Goal: Use online tool/utility: Use online tool/utility

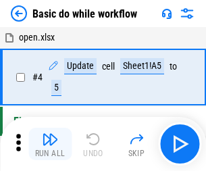
click at [50, 144] on img "button" at bounding box center [50, 139] width 16 height 16
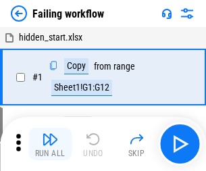
click at [50, 144] on img "button" at bounding box center [50, 139] width 16 height 16
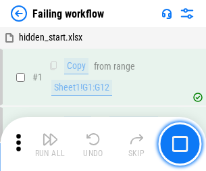
scroll to position [286, 0]
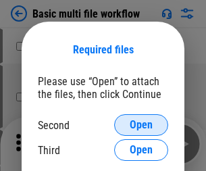
click at [141, 125] on span "Open" at bounding box center [141, 125] width 23 height 11
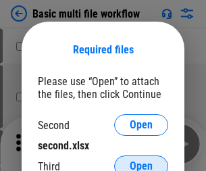
click at [141, 161] on span "Open" at bounding box center [141, 166] width 23 height 11
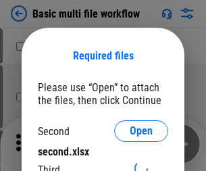
scroll to position [6, 0]
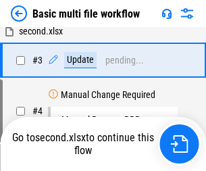
scroll to position [0, 0]
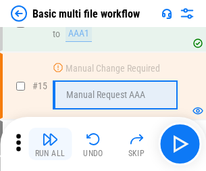
click at [50, 144] on img "button" at bounding box center [50, 139] width 16 height 16
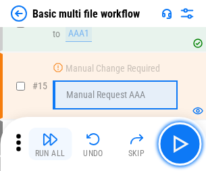
scroll to position [899, 0]
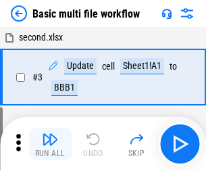
click at [50, 144] on img "button" at bounding box center [50, 139] width 16 height 16
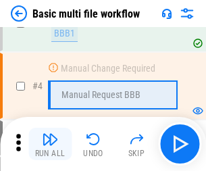
click at [50, 144] on img "button" at bounding box center [50, 139] width 16 height 16
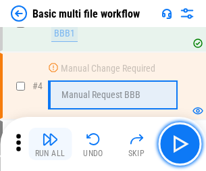
click at [50, 144] on img "button" at bounding box center [50, 139] width 16 height 16
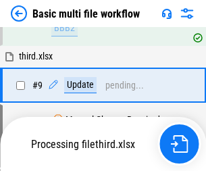
scroll to position [470, 0]
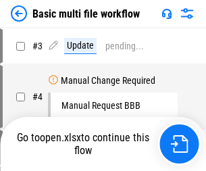
scroll to position [55, 0]
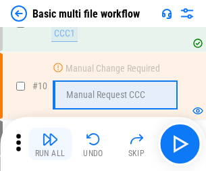
click at [50, 144] on img "button" at bounding box center [50, 139] width 16 height 16
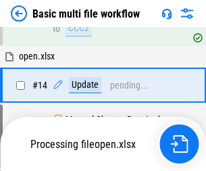
scroll to position [707, 0]
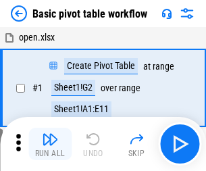
click at [50, 144] on img "button" at bounding box center [50, 139] width 16 height 16
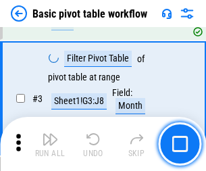
scroll to position [324, 0]
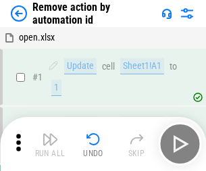
scroll to position [50, 0]
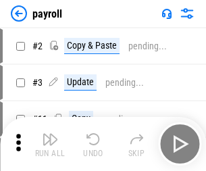
click at [50, 144] on img "button" at bounding box center [50, 139] width 16 height 16
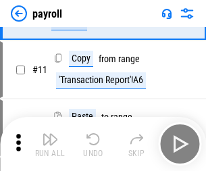
scroll to position [98, 0]
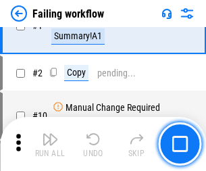
scroll to position [218, 0]
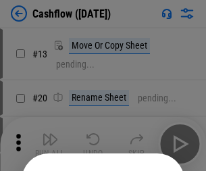
scroll to position [132, 0]
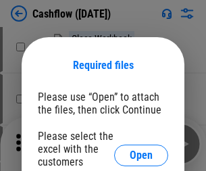
scroll to position [147, 0]
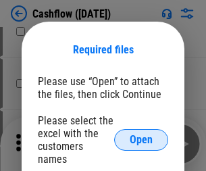
click at [141, 134] on span "Open" at bounding box center [141, 139] width 23 height 11
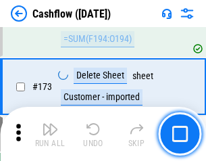
scroll to position [1430, 0]
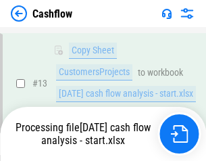
scroll to position [272, 0]
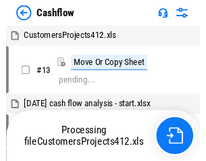
scroll to position [16, 0]
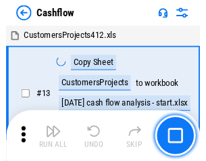
scroll to position [16, 0]
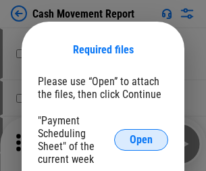
click at [141, 140] on span "Open" at bounding box center [141, 139] width 23 height 11
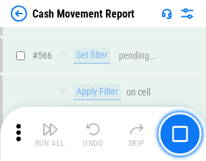
scroll to position [6192, 0]
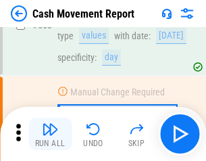
click at [50, 134] on img "button" at bounding box center [50, 129] width 16 height 16
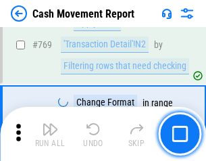
scroll to position [7508, 0]
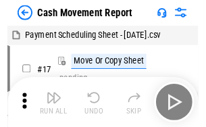
scroll to position [24, 0]
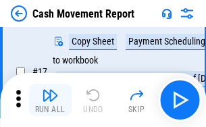
click at [50, 100] on img "button" at bounding box center [50, 95] width 16 height 16
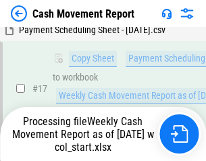
scroll to position [212, 0]
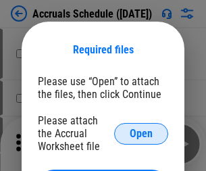
click at [141, 133] on span "Open" at bounding box center [141, 133] width 23 height 11
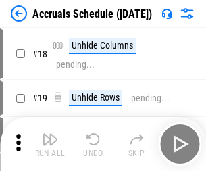
scroll to position [130, 0]
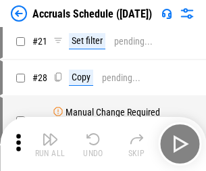
click at [50, 144] on img "button" at bounding box center [50, 139] width 16 height 16
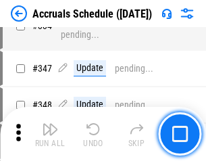
scroll to position [2794, 0]
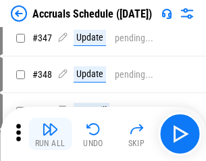
click at [50, 134] on img "button" at bounding box center [50, 129] width 16 height 16
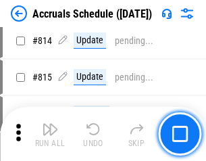
scroll to position [5962, 0]
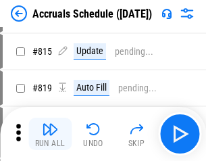
click at [50, 134] on img "button" at bounding box center [50, 129] width 16 height 16
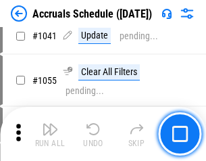
scroll to position [7659, 0]
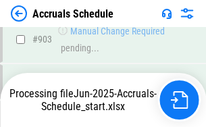
scroll to position [7084, 0]
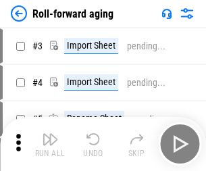
click at [50, 134] on img "button" at bounding box center [50, 139] width 16 height 16
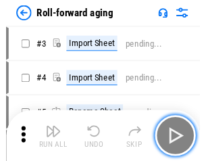
scroll to position [2, 0]
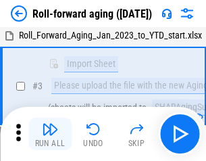
click at [50, 134] on img "button" at bounding box center [50, 129] width 16 height 16
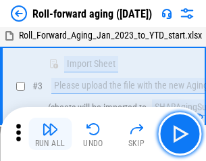
scroll to position [87, 0]
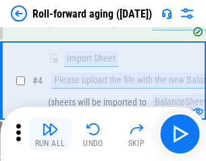
click at [50, 134] on img "button" at bounding box center [50, 129] width 16 height 16
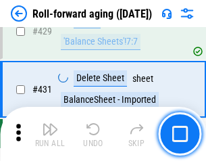
scroll to position [4685, 0]
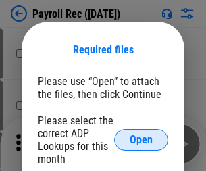
click at [141, 140] on span "Open" at bounding box center [141, 139] width 23 height 11
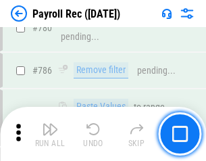
scroll to position [8446, 0]
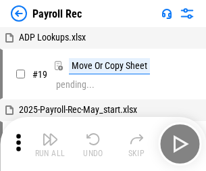
click at [50, 144] on img "button" at bounding box center [50, 139] width 16 height 16
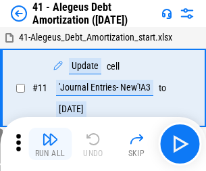
click at [50, 144] on img "button" at bounding box center [50, 139] width 16 height 16
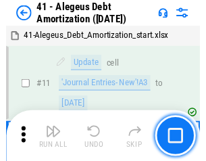
scroll to position [167, 0]
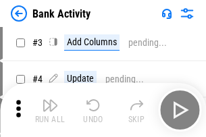
click at [50, 110] on img "button" at bounding box center [50, 105] width 16 height 16
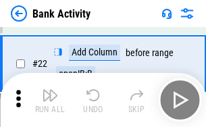
scroll to position [362, 0]
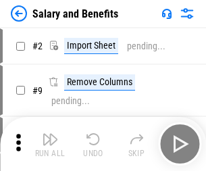
click at [50, 134] on img "button" at bounding box center [50, 139] width 16 height 16
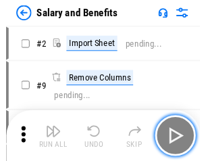
scroll to position [18, 0]
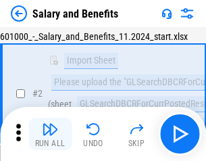
click at [50, 134] on img "button" at bounding box center [50, 129] width 16 height 16
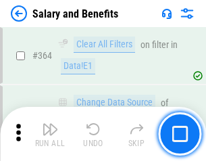
scroll to position [6362, 0]
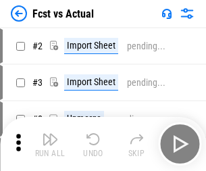
click at [50, 134] on img "button" at bounding box center [50, 139] width 16 height 16
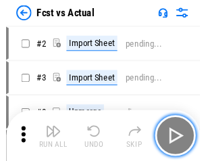
scroll to position [18, 0]
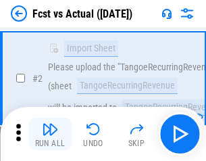
click at [50, 134] on img "button" at bounding box center [50, 129] width 16 height 16
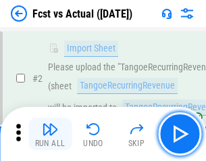
scroll to position [126, 0]
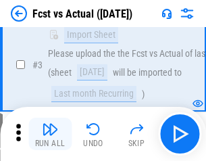
click at [50, 134] on img "button" at bounding box center [50, 129] width 16 height 16
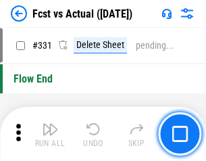
scroll to position [6467, 0]
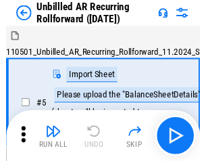
scroll to position [29, 0]
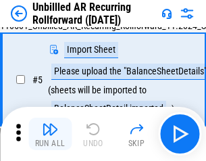
click at [50, 134] on img "button" at bounding box center [50, 129] width 16 height 16
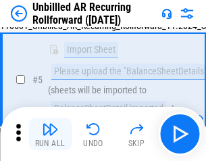
click at [50, 134] on img "button" at bounding box center [50, 129] width 16 height 16
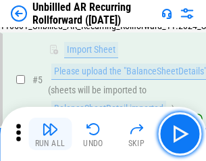
scroll to position [127, 0]
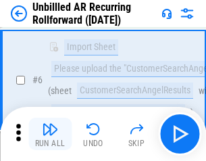
click at [50, 134] on img "button" at bounding box center [50, 129] width 16 height 16
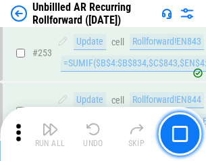
scroll to position [4589, 0]
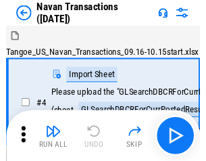
scroll to position [22, 0]
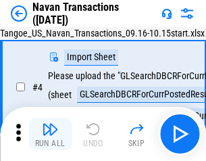
click at [50, 134] on img "button" at bounding box center [50, 129] width 16 height 16
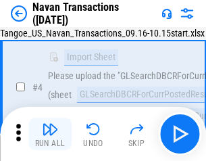
click at [50, 134] on img "button" at bounding box center [50, 129] width 16 height 16
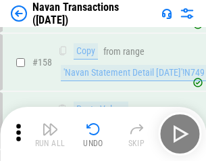
scroll to position [4380, 0]
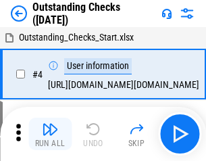
click at [50, 134] on img "button" at bounding box center [50, 129] width 16 height 16
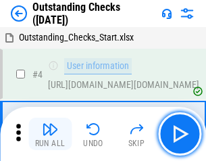
scroll to position [57, 0]
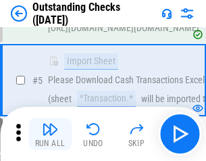
click at [50, 134] on img "button" at bounding box center [50, 129] width 16 height 16
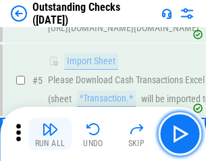
scroll to position [141, 0]
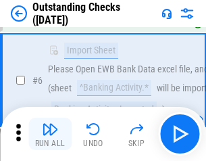
click at [50, 134] on img "button" at bounding box center [50, 129] width 16 height 16
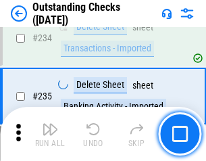
scroll to position [4103, 0]
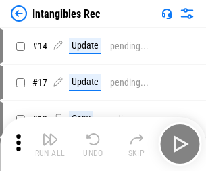
click at [50, 144] on img "button" at bounding box center [50, 139] width 16 height 16
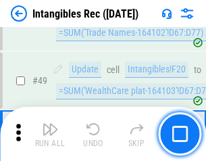
scroll to position [526, 0]
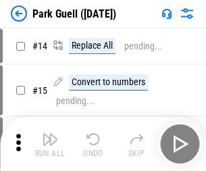
click at [50, 134] on img "button" at bounding box center [50, 139] width 16 height 16
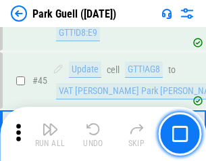
scroll to position [1690, 0]
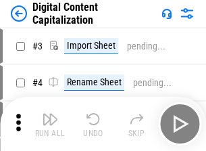
click at [50, 113] on img "button" at bounding box center [50, 119] width 16 height 16
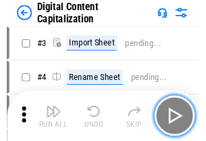
scroll to position [39, 0]
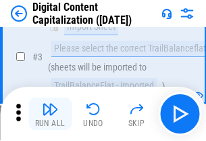
click at [50, 113] on img "button" at bounding box center [50, 109] width 16 height 16
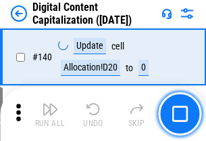
scroll to position [1433, 0]
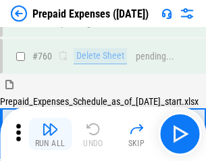
click at [50, 134] on img "button" at bounding box center [50, 129] width 16 height 16
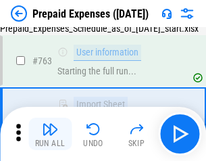
click at [50, 134] on img "button" at bounding box center [50, 129] width 16 height 16
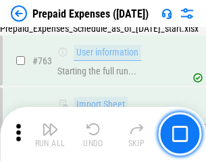
scroll to position [3824, 0]
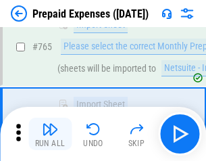
click at [50, 134] on img "button" at bounding box center [50, 129] width 16 height 16
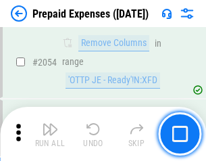
scroll to position [14123, 0]
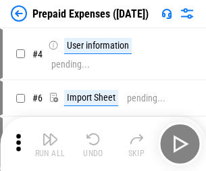
click at [50, 144] on img "button" at bounding box center [50, 139] width 16 height 16
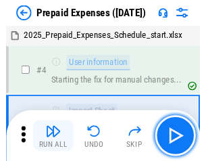
scroll to position [59, 0]
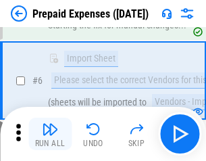
click at [50, 134] on img "button" at bounding box center [50, 129] width 16 height 16
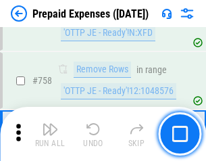
scroll to position [4814, 0]
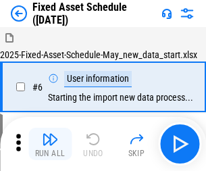
click at [50, 144] on img "button" at bounding box center [50, 139] width 16 height 16
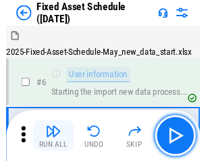
scroll to position [73, 0]
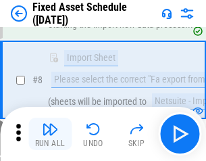
click at [50, 134] on img "button" at bounding box center [50, 129] width 16 height 16
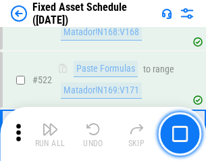
scroll to position [4696, 0]
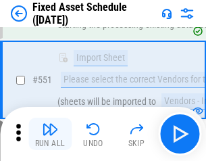
click at [50, 134] on img "button" at bounding box center [50, 129] width 16 height 16
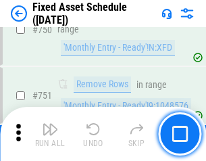
scroll to position [6587, 0]
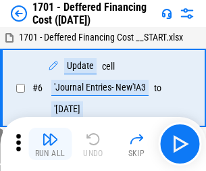
click at [50, 144] on img "button" at bounding box center [50, 139] width 16 height 16
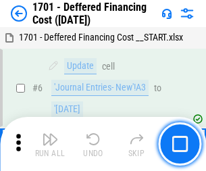
scroll to position [162, 0]
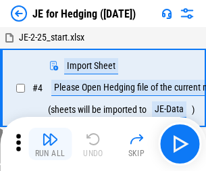
click at [50, 134] on img "button" at bounding box center [50, 139] width 16 height 16
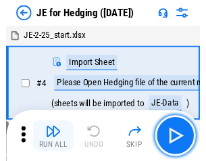
scroll to position [2, 0]
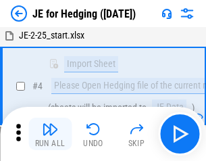
click at [50, 134] on img "button" at bounding box center [50, 129] width 16 height 16
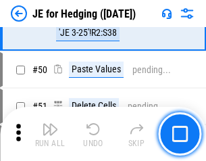
scroll to position [875, 0]
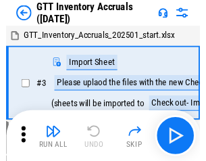
scroll to position [2, 0]
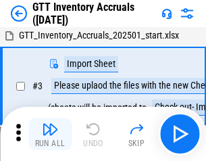
click at [50, 134] on img "button" at bounding box center [50, 129] width 16 height 16
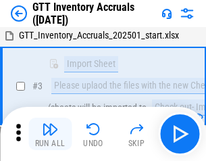
click at [50, 134] on img "button" at bounding box center [50, 129] width 16 height 16
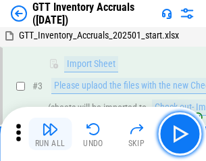
scroll to position [87, 0]
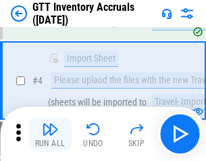
click at [50, 134] on img "button" at bounding box center [50, 129] width 16 height 16
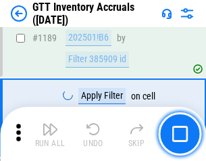
scroll to position [11033, 0]
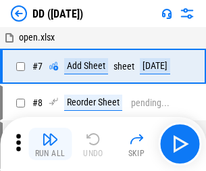
click at [50, 144] on img "button" at bounding box center [50, 139] width 16 height 16
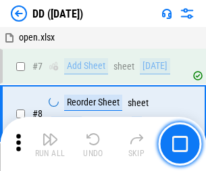
scroll to position [130, 0]
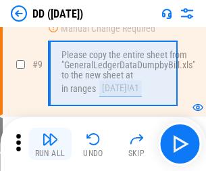
click at [50, 144] on img "button" at bounding box center [50, 139] width 16 height 16
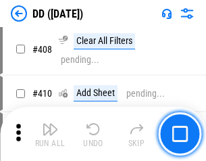
scroll to position [6045, 0]
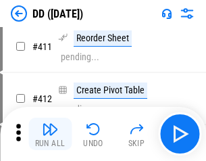
click at [50, 134] on img "button" at bounding box center [50, 129] width 16 height 16
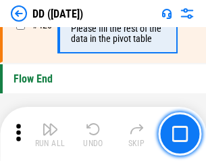
scroll to position [6466, 0]
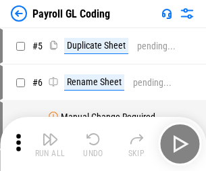
click at [50, 144] on img "button" at bounding box center [50, 139] width 16 height 16
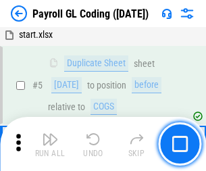
scroll to position [162, 0]
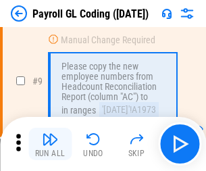
click at [50, 144] on img "button" at bounding box center [50, 139] width 16 height 16
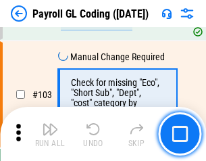
scroll to position [3170, 0]
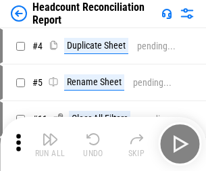
click at [50, 144] on img "button" at bounding box center [50, 139] width 16 height 16
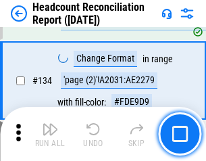
scroll to position [1624, 0]
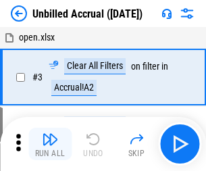
click at [50, 144] on img "button" at bounding box center [50, 139] width 16 height 16
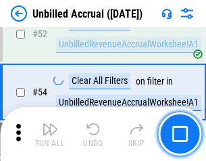
scroll to position [1411, 0]
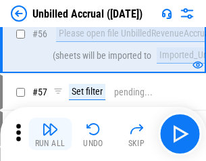
click at [50, 134] on img "button" at bounding box center [50, 129] width 16 height 16
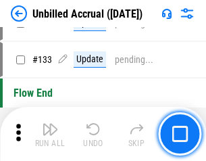
scroll to position [4024, 0]
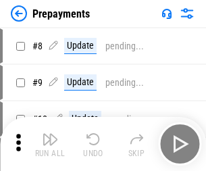
click at [50, 144] on img "button" at bounding box center [50, 139] width 16 height 16
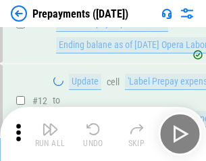
scroll to position [84, 0]
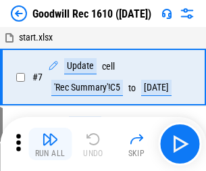
click at [50, 144] on img "button" at bounding box center [50, 139] width 16 height 16
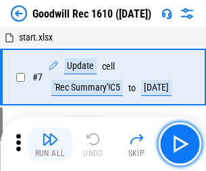
scroll to position [231, 0]
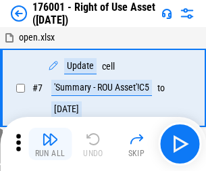
click at [50, 144] on img "button" at bounding box center [50, 139] width 16 height 16
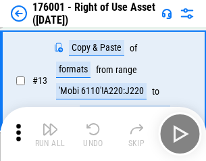
scroll to position [87, 0]
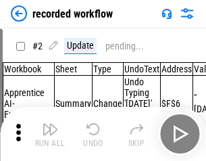
click at [50, 134] on img "button" at bounding box center [50, 129] width 16 height 16
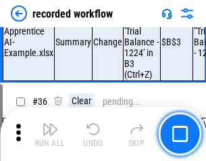
scroll to position [4223, 0]
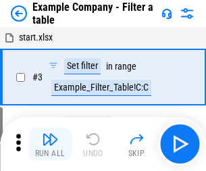
click at [50, 144] on img "button" at bounding box center [50, 139] width 16 height 16
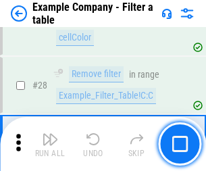
scroll to position [1236, 0]
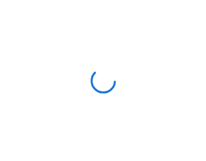
scroll to position [21, 0]
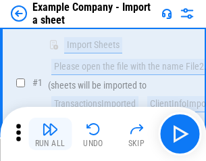
click at [50, 134] on img "button" at bounding box center [50, 129] width 16 height 16
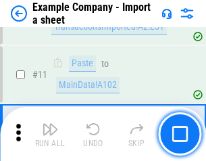
scroll to position [299, 0]
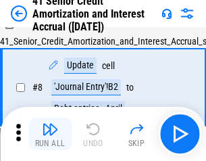
click at [50, 134] on img "button" at bounding box center [50, 129] width 16 height 16
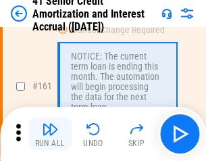
click at [50, 134] on img "button" at bounding box center [50, 129] width 16 height 16
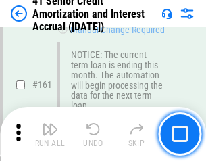
scroll to position [1445, 0]
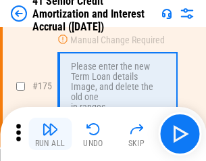
click at [50, 134] on img "button" at bounding box center [50, 129] width 16 height 16
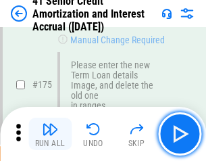
scroll to position [1582, 0]
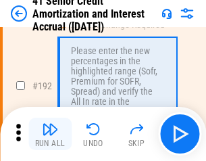
click at [50, 134] on img "button" at bounding box center [50, 129] width 16 height 16
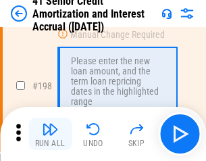
click at [50, 134] on img "button" at bounding box center [50, 129] width 16 height 16
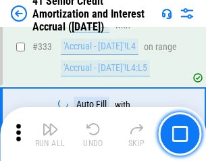
scroll to position [3451, 0]
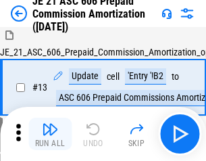
click at [50, 134] on img "button" at bounding box center [50, 129] width 16 height 16
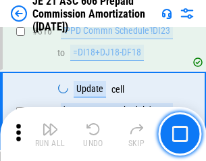
scroll to position [2523, 0]
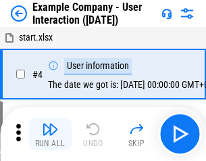
click at [50, 134] on img "button" at bounding box center [50, 129] width 16 height 16
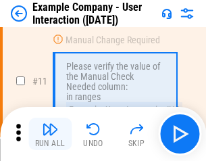
click at [50, 134] on img "button" at bounding box center [50, 129] width 16 height 16
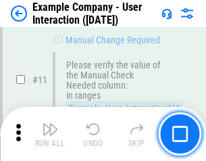
scroll to position [293, 0]
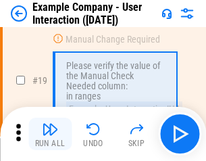
click at [50, 134] on img "button" at bounding box center [50, 129] width 16 height 16
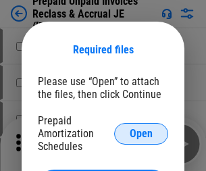
click at [141, 133] on span "Open" at bounding box center [141, 133] width 23 height 11
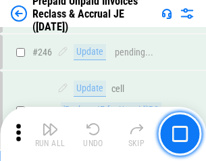
scroll to position [1824, 0]
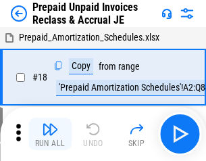
click at [50, 134] on img "button" at bounding box center [50, 129] width 16 height 16
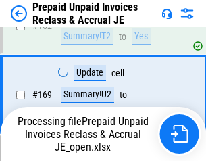
scroll to position [1038, 0]
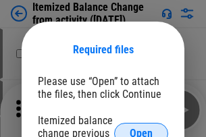
click at [141, 128] on span "Open" at bounding box center [141, 133] width 23 height 11
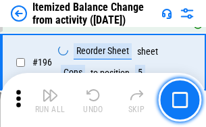
scroll to position [2600, 0]
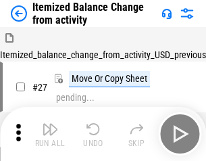
scroll to position [21, 0]
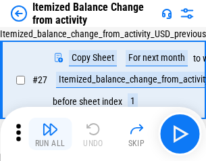
click at [50, 134] on img "button" at bounding box center [50, 129] width 16 height 16
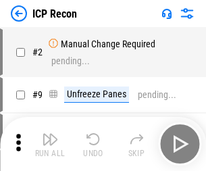
scroll to position [6, 0]
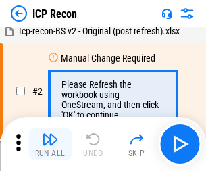
click at [50, 144] on img "button" at bounding box center [50, 139] width 16 height 16
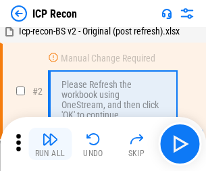
click at [50, 144] on img "button" at bounding box center [50, 139] width 16 height 16
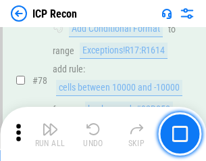
scroll to position [1324, 0]
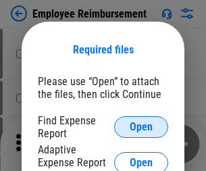
click at [141, 127] on span "Open" at bounding box center [141, 127] width 23 height 11
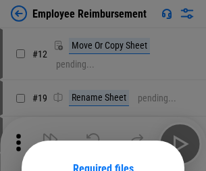
scroll to position [119, 0]
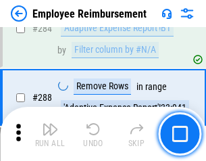
scroll to position [3672, 0]
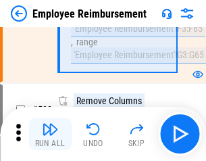
click at [50, 134] on img "button" at bounding box center [50, 129] width 16 height 16
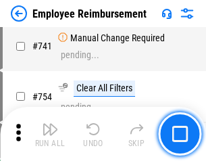
scroll to position [9479, 0]
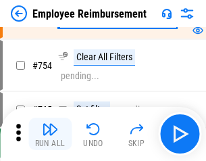
click at [50, 134] on img "button" at bounding box center [50, 129] width 16 height 16
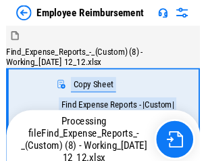
scroll to position [46, 0]
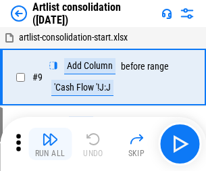
click at [50, 144] on img "button" at bounding box center [50, 139] width 16 height 16
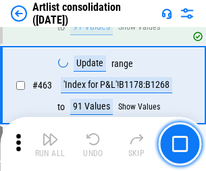
scroll to position [5916, 0]
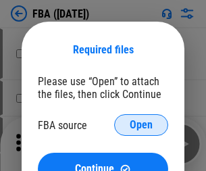
click at [141, 125] on span "Open" at bounding box center [141, 125] width 23 height 11
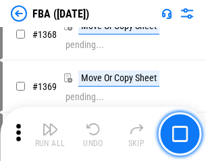
scroll to position [14510, 0]
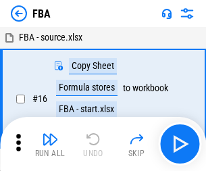
scroll to position [14, 0]
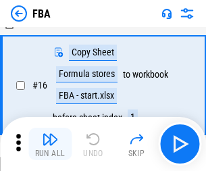
click at [50, 144] on img "button" at bounding box center [50, 139] width 16 height 16
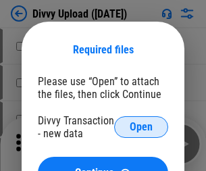
click at [141, 127] on span "Open" at bounding box center [141, 127] width 23 height 11
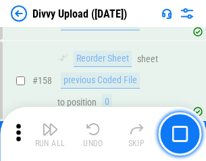
scroll to position [1399, 0]
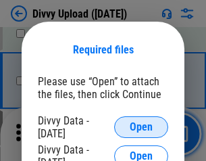
click at [141, 127] on span "Open" at bounding box center [141, 127] width 23 height 11
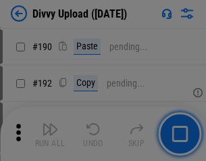
scroll to position [1705, 0]
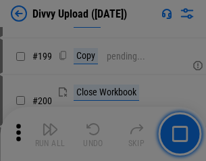
scroll to position [1965, 0]
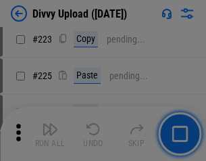
scroll to position [2696, 0]
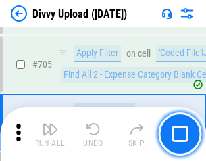
scroll to position [9242, 0]
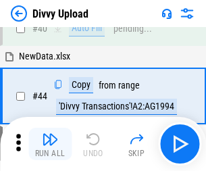
click at [50, 144] on img "button" at bounding box center [50, 139] width 16 height 16
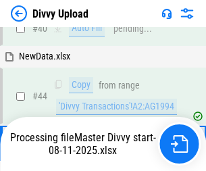
scroll to position [149, 0]
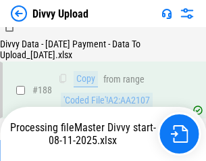
scroll to position [1590, 0]
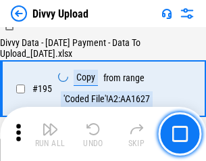
scroll to position [1888, 0]
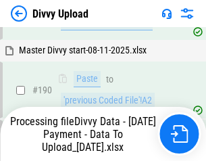
scroll to position [1810, 0]
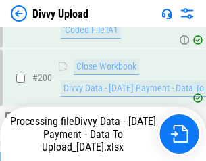
scroll to position [2119, 0]
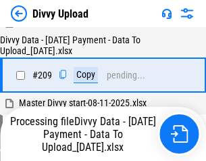
scroll to position [2484, 0]
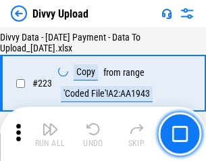
scroll to position [3080, 0]
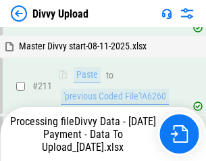
scroll to position [2704, 0]
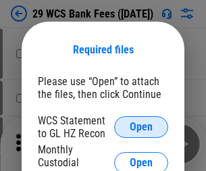
click at [141, 127] on span "Open" at bounding box center [141, 127] width 23 height 11
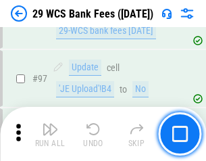
scroll to position [1317, 0]
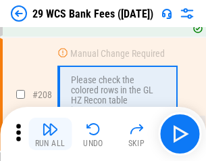
click at [50, 134] on img "button" at bounding box center [50, 129] width 16 height 16
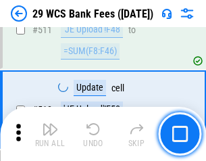
scroll to position [6797, 0]
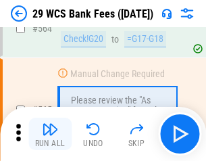
click at [50, 134] on img "button" at bounding box center [50, 129] width 16 height 16
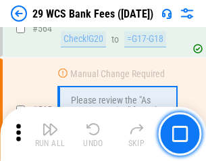
scroll to position [7307, 0]
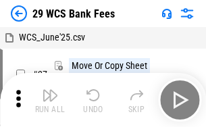
scroll to position [24, 0]
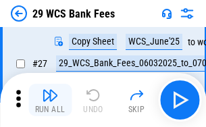
click at [50, 100] on img "button" at bounding box center [50, 95] width 16 height 16
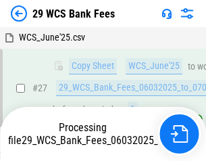
scroll to position [270, 0]
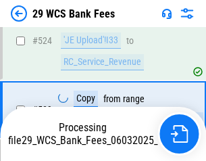
scroll to position [7291, 0]
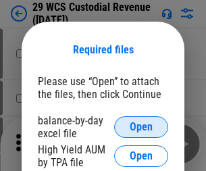
click at [141, 127] on span "Open" at bounding box center [141, 127] width 23 height 11
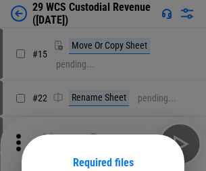
scroll to position [113, 0]
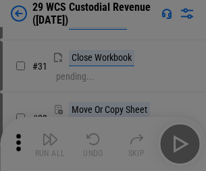
scroll to position [290, 0]
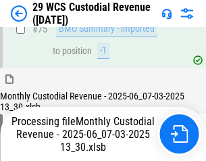
scroll to position [1411, 0]
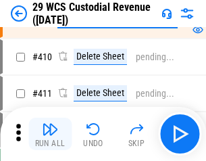
click at [50, 134] on img "button" at bounding box center [50, 129] width 16 height 16
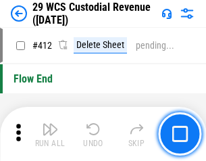
scroll to position [6452, 0]
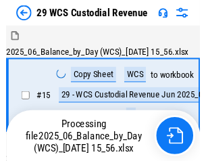
scroll to position [32, 0]
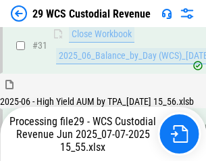
scroll to position [694, 0]
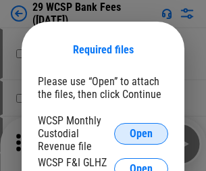
click at [141, 133] on span "Open" at bounding box center [141, 133] width 23 height 11
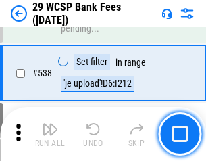
scroll to position [5191, 0]
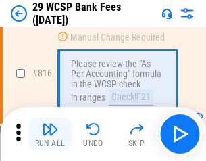
click at [50, 134] on img "button" at bounding box center [50, 129] width 16 height 16
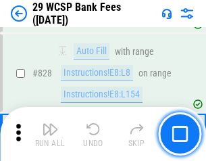
scroll to position [8403, 0]
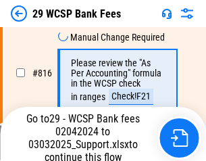
scroll to position [8180, 0]
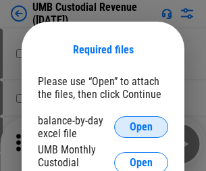
click at [141, 127] on span "Open" at bounding box center [141, 127] width 23 height 11
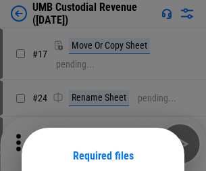
scroll to position [106, 0]
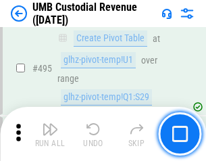
scroll to position [5512, 0]
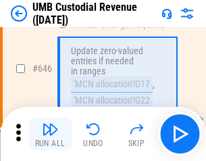
click at [50, 134] on img "button" at bounding box center [50, 129] width 16 height 16
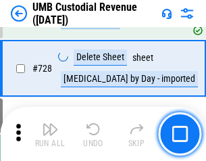
scroll to position [8334, 0]
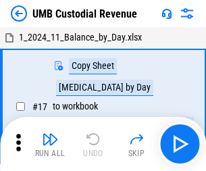
scroll to position [10, 0]
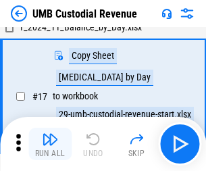
click at [50, 144] on img "button" at bounding box center [50, 139] width 16 height 16
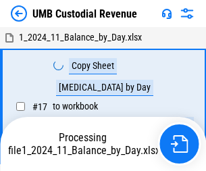
scroll to position [10, 0]
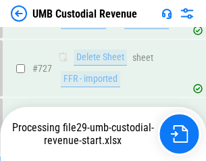
scroll to position [8303, 0]
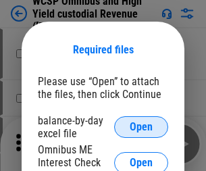
click at [141, 127] on span "Open" at bounding box center [141, 127] width 23 height 11
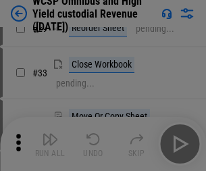
scroll to position [309, 0]
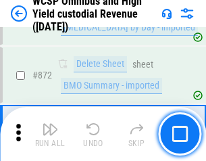
scroll to position [11435, 0]
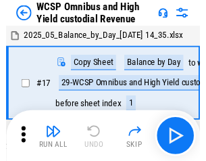
scroll to position [7, 0]
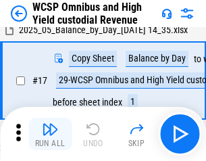
click at [50, 134] on img "button" at bounding box center [50, 129] width 16 height 16
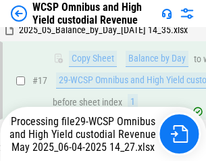
scroll to position [281, 0]
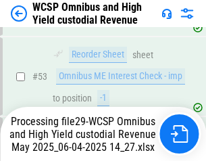
scroll to position [988, 0]
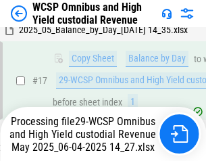
scroll to position [281, 0]
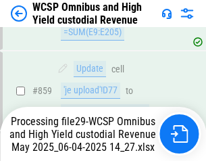
scroll to position [11403, 0]
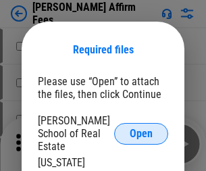
click at [141, 128] on span "Open" at bounding box center [141, 133] width 23 height 11
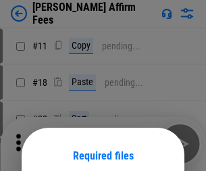
scroll to position [106, 0]
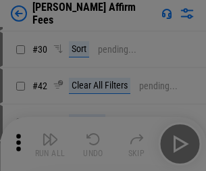
scroll to position [275, 0]
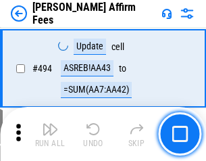
scroll to position [3674, 0]
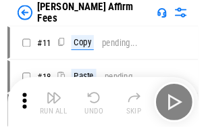
scroll to position [14, 0]
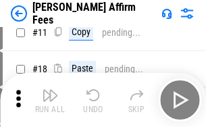
click at [50, 100] on img "button" at bounding box center [50, 95] width 16 height 16
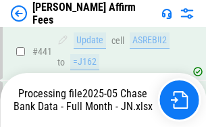
scroll to position [3496, 0]
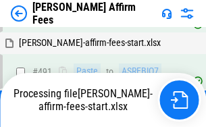
scroll to position [3622, 0]
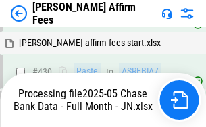
scroll to position [3496, 0]
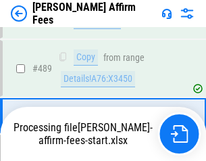
scroll to position [3526, 0]
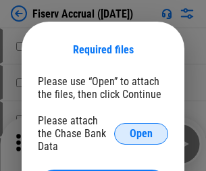
click at [141, 128] on span "Open" at bounding box center [141, 133] width 23 height 11
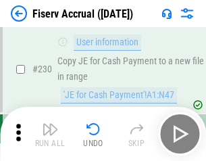
scroll to position [4281, 0]
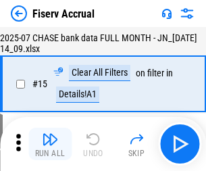
click at [50, 144] on img "button" at bounding box center [50, 139] width 16 height 16
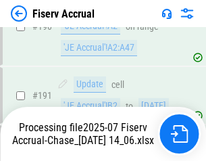
scroll to position [3640, 0]
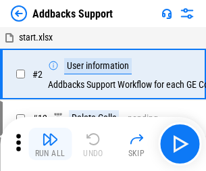
click at [50, 134] on img "button" at bounding box center [50, 139] width 16 height 16
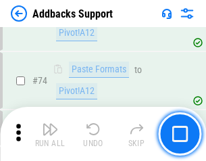
scroll to position [984, 0]
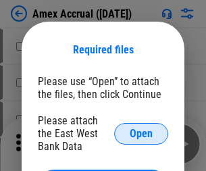
click at [141, 133] on span "Open" at bounding box center [141, 133] width 23 height 11
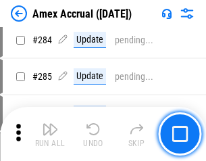
scroll to position [3699, 0]
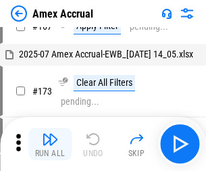
click at [50, 144] on img "button" at bounding box center [50, 139] width 16 height 16
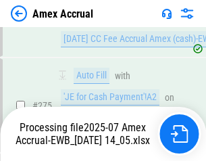
scroll to position [4111, 0]
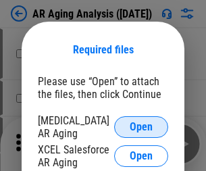
click at [141, 125] on span "Open" at bounding box center [141, 127] width 23 height 11
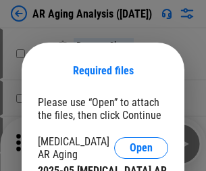
scroll to position [21, 0]
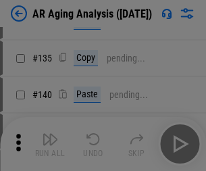
scroll to position [407, 0]
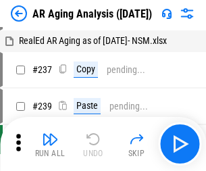
scroll to position [14, 0]
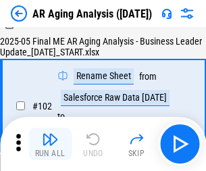
click at [50, 144] on img "button" at bounding box center [50, 139] width 16 height 16
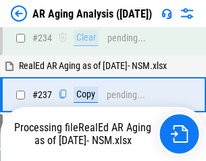
scroll to position [2094, 0]
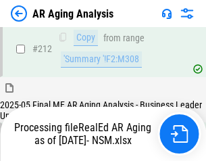
scroll to position [2021, 0]
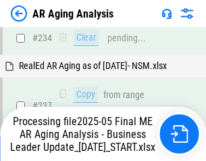
scroll to position [2079, 0]
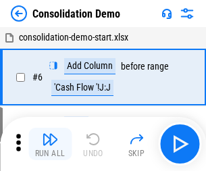
click at [50, 144] on img "button" at bounding box center [50, 139] width 16 height 16
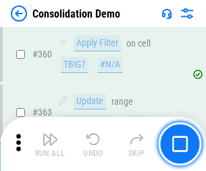
scroll to position [4528, 0]
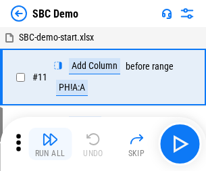
click at [50, 144] on img "button" at bounding box center [50, 139] width 16 height 16
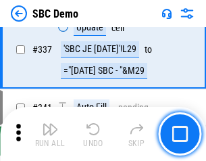
scroll to position [3554, 0]
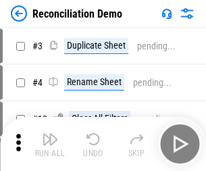
click at [50, 144] on img "button" at bounding box center [50, 139] width 16 height 16
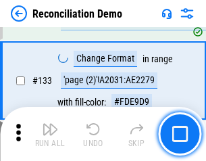
scroll to position [1604, 0]
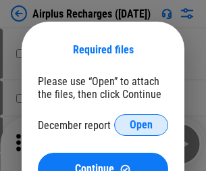
click at [141, 125] on span "Open" at bounding box center [141, 125] width 23 height 11
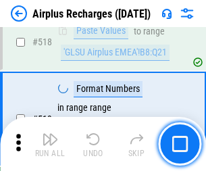
scroll to position [5814, 0]
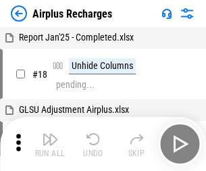
click at [50, 144] on img "button" at bounding box center [50, 139] width 16 height 16
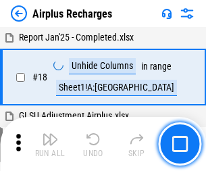
scroll to position [59, 0]
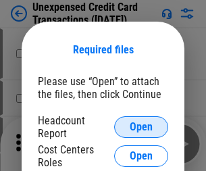
click at [141, 127] on span "Open" at bounding box center [141, 127] width 23 height 11
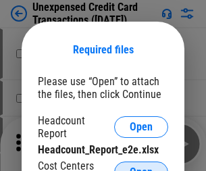
click at [141, 167] on span "Open" at bounding box center [141, 172] width 23 height 11
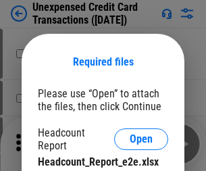
scroll to position [12, 0]
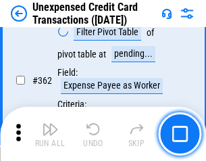
scroll to position [3474, 0]
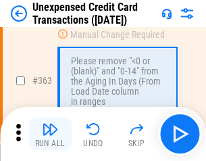
click at [50, 134] on img "button" at bounding box center [50, 129] width 16 height 16
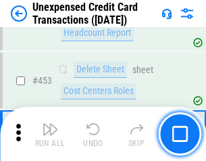
scroll to position [4608, 0]
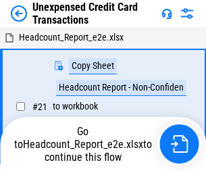
scroll to position [21, 0]
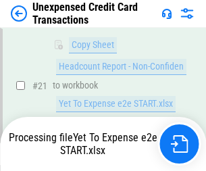
scroll to position [220, 0]
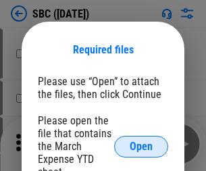
click at [141, 146] on span "Open" at bounding box center [141, 146] width 23 height 11
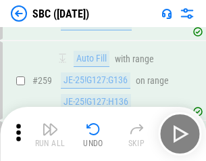
scroll to position [2640, 0]
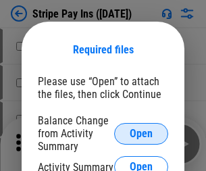
click at [141, 133] on span "Open" at bounding box center [141, 133] width 23 height 11
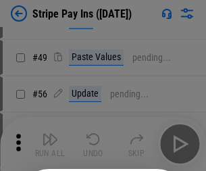
scroll to position [245, 0]
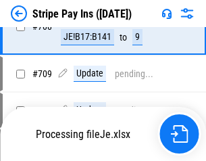
scroll to position [6924, 0]
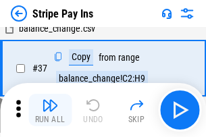
click at [50, 110] on img "button" at bounding box center [50, 105] width 16 height 16
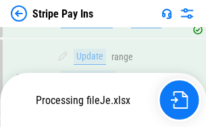
scroll to position [6974, 0]
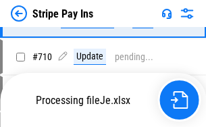
scroll to position [6895, 0]
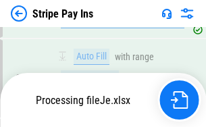
scroll to position [6746, 0]
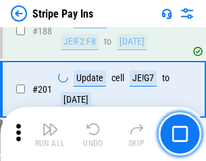
scroll to position [1924, 0]
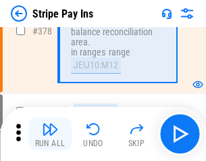
click at [50, 134] on img "button" at bounding box center [50, 129] width 16 height 16
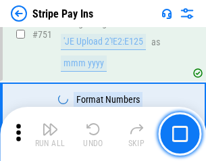
scroll to position [6958, 0]
